Goal: Task Accomplishment & Management: Complete application form

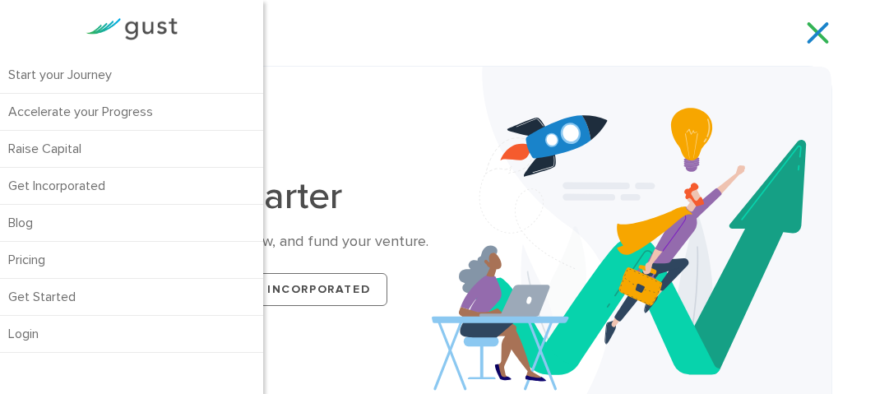
click at [816, 36] on link at bounding box center [818, 33] width 29 height 25
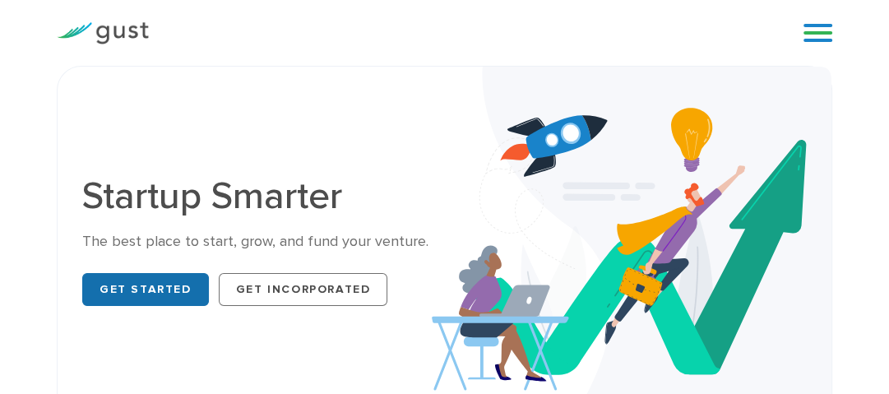
drag, startPoint x: 151, startPoint y: 285, endPoint x: 148, endPoint y: 295, distance: 10.2
click at [151, 286] on link "Get Started" at bounding box center [145, 289] width 127 height 33
drag, startPoint x: 158, startPoint y: 286, endPoint x: 291, endPoint y: 258, distance: 136.2
click at [158, 286] on link "Get Started" at bounding box center [145, 289] width 127 height 33
